Goal: Task Accomplishment & Management: Use online tool/utility

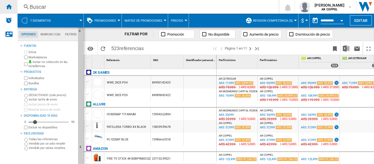
click at [10, 6] on ng-md-icon "Inicio" at bounding box center [8, 6] width 7 height 7
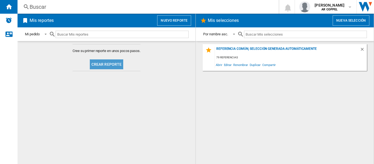
click at [113, 63] on button "Crear reporte" at bounding box center [107, 64] width 34 height 10
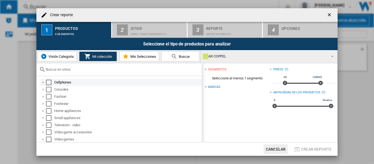
click at [50, 84] on div "Select" at bounding box center [48, 82] width 5 height 5
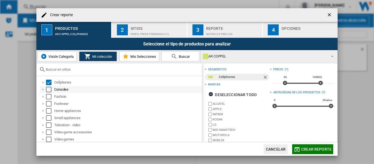
click at [49, 89] on div "Select" at bounding box center [48, 89] width 5 height 5
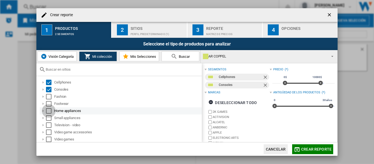
click at [48, 112] on div "Select" at bounding box center [48, 110] width 5 height 5
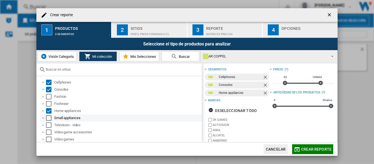
click at [49, 118] on div "Select" at bounding box center [48, 117] width 5 height 5
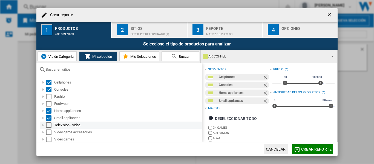
click at [49, 124] on div "Select" at bounding box center [48, 125] width 5 height 5
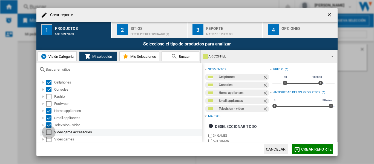
click at [49, 132] on div "Select" at bounding box center [48, 132] width 5 height 5
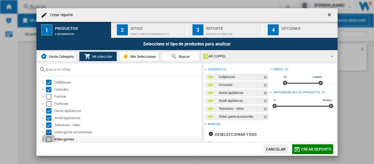
click at [49, 138] on div "Select" at bounding box center [48, 139] width 5 height 5
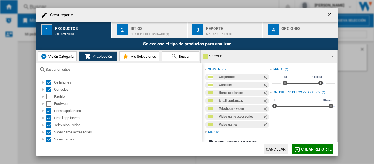
click at [138, 29] on div "Sitios Perfil predeterminado (1)" at bounding box center [158, 30] width 54 height 12
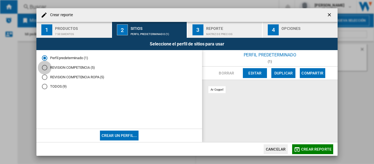
click at [45, 67] on div "REVISION COMPETENCIA (5)" at bounding box center [44, 67] width 5 height 5
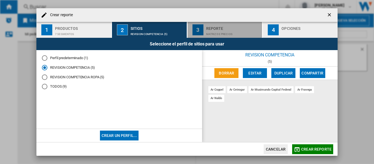
click at [216, 29] on div "Reporte" at bounding box center [233, 27] width 54 height 6
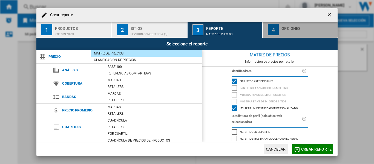
click at [290, 29] on div "Opciones" at bounding box center [309, 27] width 54 height 6
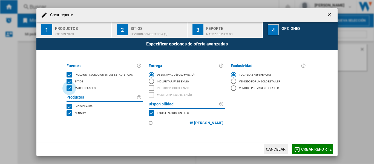
click at [69, 89] on div "MARKETPLACES" at bounding box center [69, 88] width 5 height 5
click at [313, 149] on span "Crear reporte" at bounding box center [317, 149] width 30 height 4
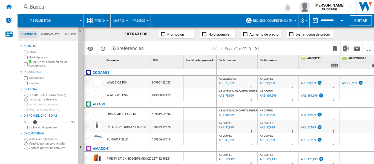
click at [107, 20] on div at bounding box center [107, 20] width 3 height 1
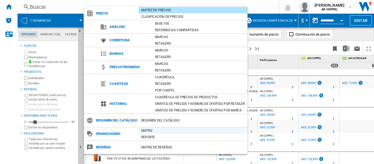
click at [146, 133] on div "Matriz" at bounding box center [193, 130] width 109 height 5
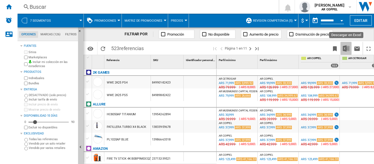
click at [345, 50] on img "Descargar en Excel" at bounding box center [346, 48] width 7 height 7
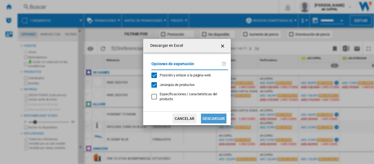
click at [213, 119] on button "Descargar" at bounding box center [213, 119] width 25 height 10
